Goal: Task Accomplishment & Management: Use online tool/utility

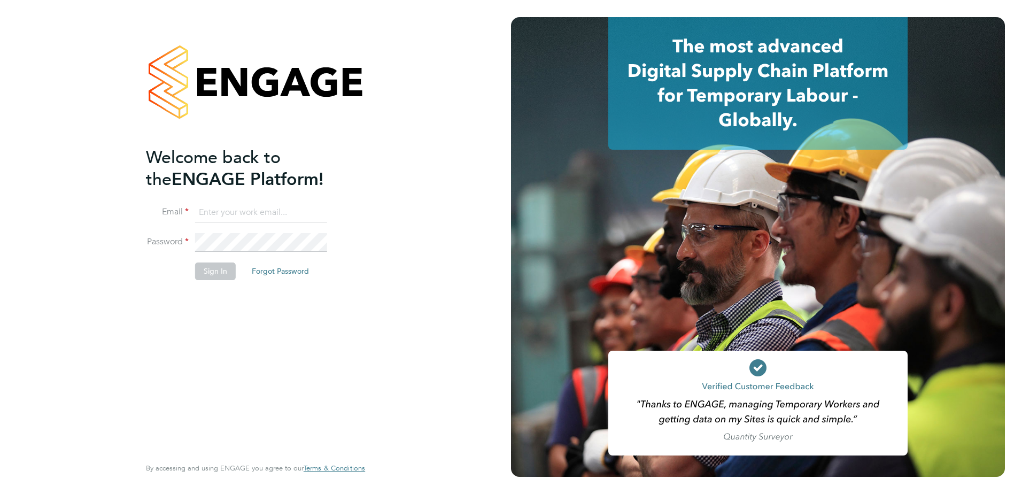
type input "paul.stern@cpplc.com"
click at [216, 267] on button "Sign In" at bounding box center [215, 270] width 41 height 17
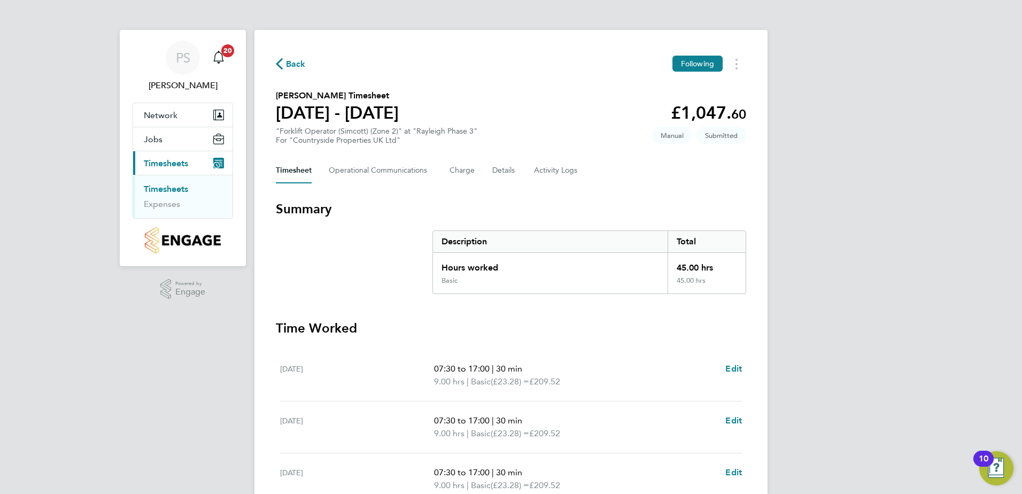
click at [191, 196] on li "Timesheets" at bounding box center [184, 191] width 80 height 15
click at [187, 191] on link "Timesheets" at bounding box center [166, 189] width 44 height 10
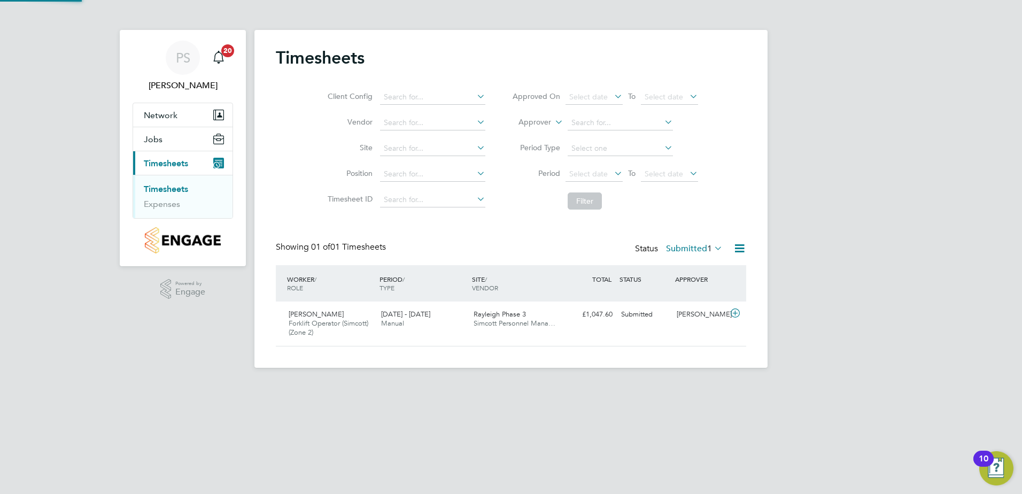
scroll to position [27, 93]
click at [525, 321] on span "Simcott Personnel Mana…" at bounding box center [514, 322] width 82 height 9
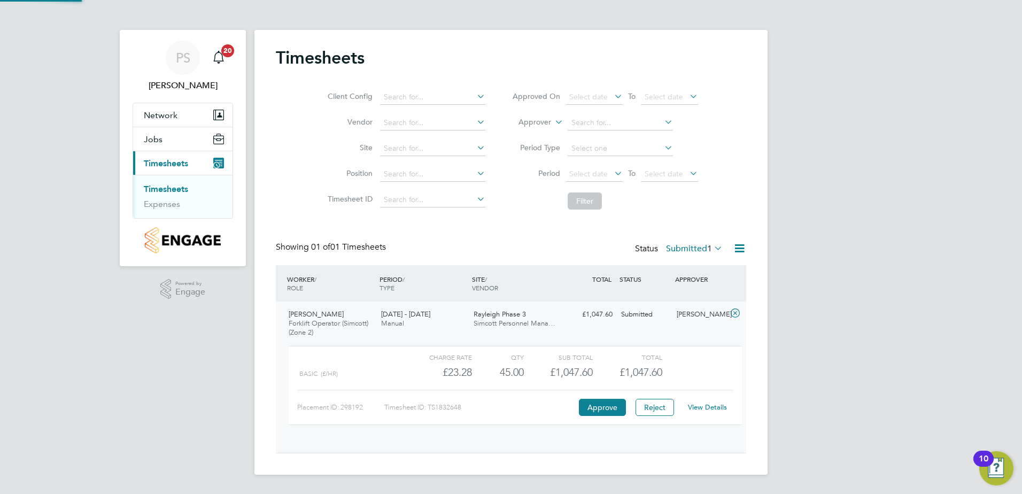
scroll to position [18, 104]
click at [606, 407] on button "Approve" at bounding box center [602, 407] width 47 height 17
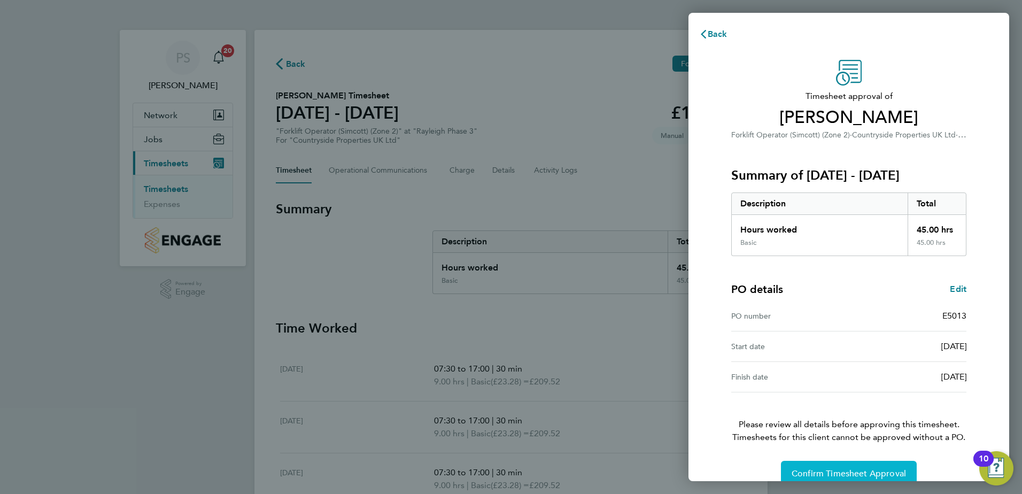
click at [814, 471] on span "Confirm Timesheet Approval" at bounding box center [848, 473] width 114 height 11
